Goal: Navigation & Orientation: Find specific page/section

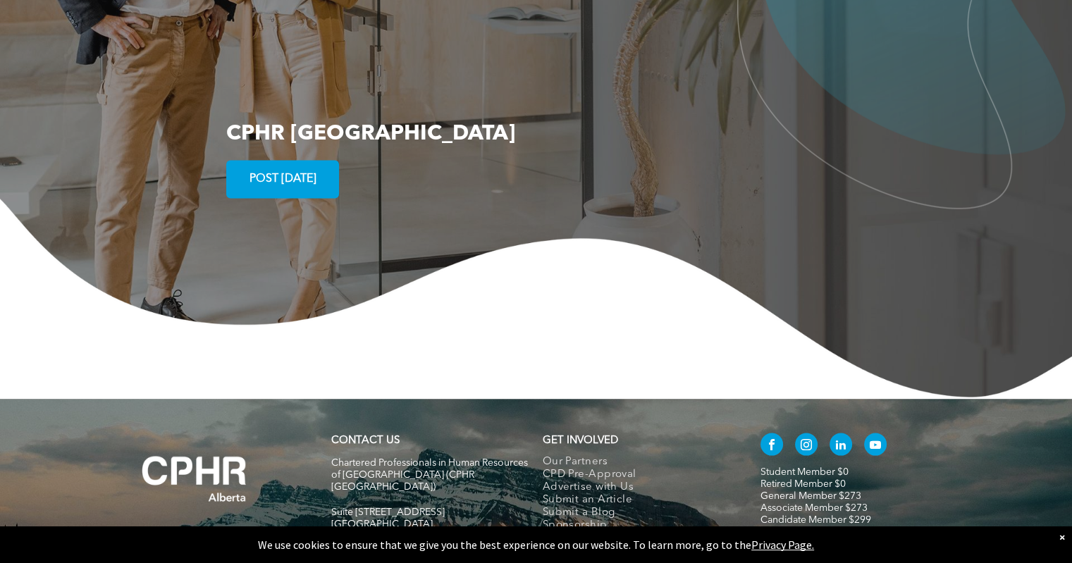
scroll to position [2715, 0]
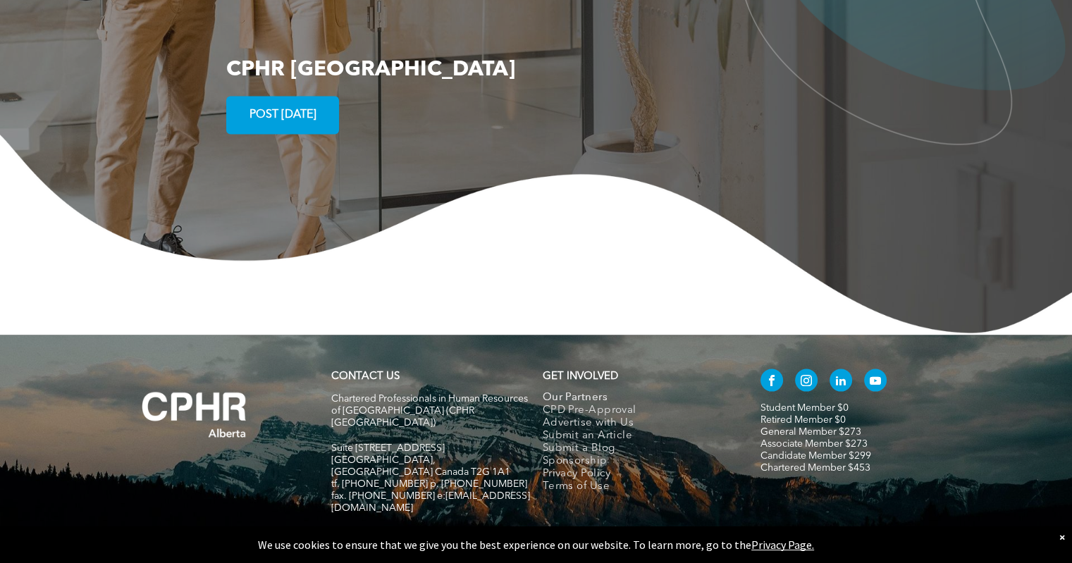
click at [562, 392] on span "Our Partners" at bounding box center [575, 398] width 65 height 13
